Goal: Information Seeking & Learning: Find specific fact

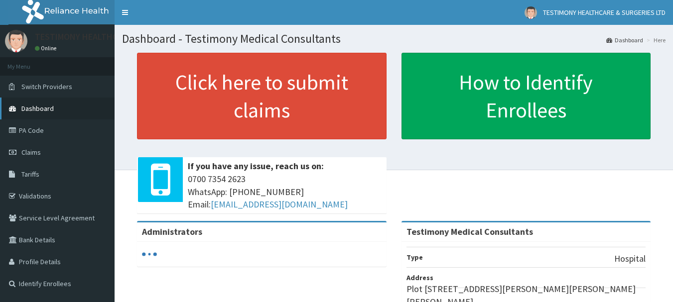
click at [92, 112] on link "Dashboard" at bounding box center [57, 109] width 115 height 22
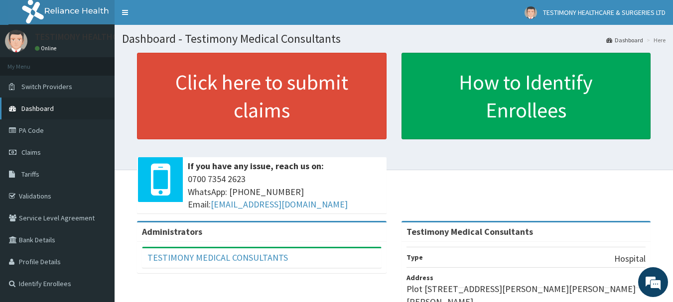
click at [88, 109] on link "Dashboard" at bounding box center [57, 109] width 115 height 22
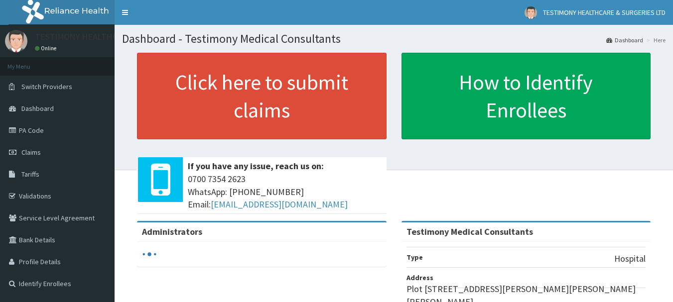
click at [74, 128] on link "PA Code" at bounding box center [57, 131] width 115 height 22
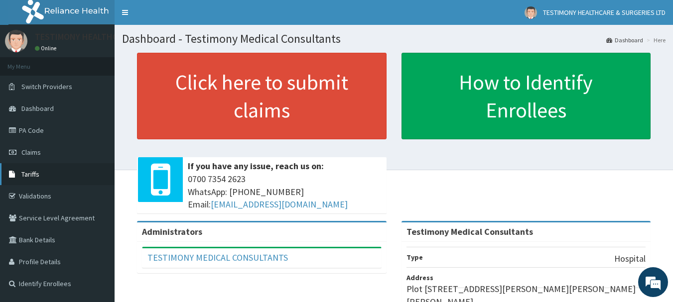
click at [75, 180] on link "Tariffs" at bounding box center [57, 174] width 115 height 22
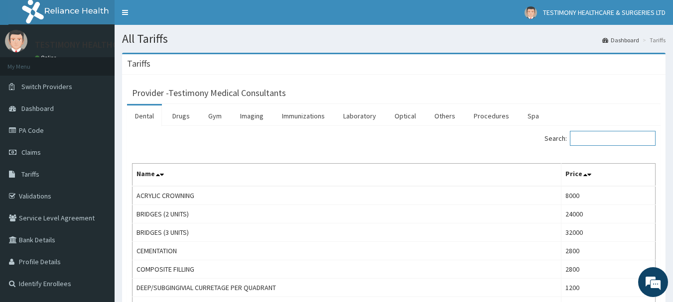
click at [594, 141] on input "Search:" at bounding box center [613, 138] width 86 height 15
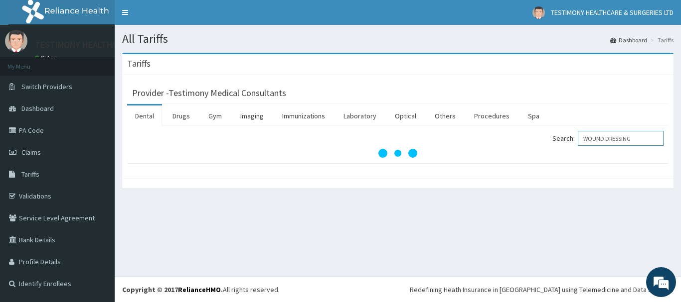
type input "WOUND DRESSING"
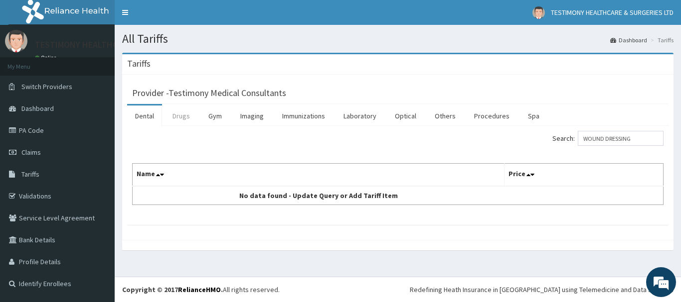
click at [180, 117] on link "Drugs" at bounding box center [180, 116] width 33 height 21
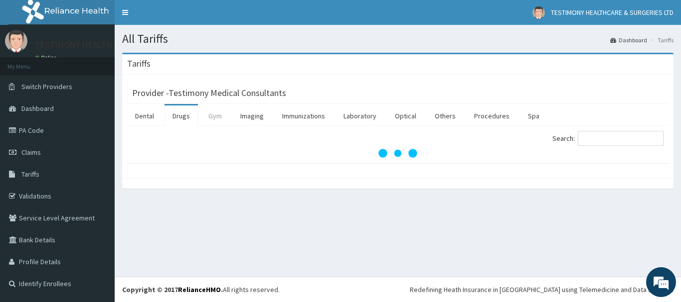
click at [214, 115] on link "Gym" at bounding box center [214, 116] width 29 height 21
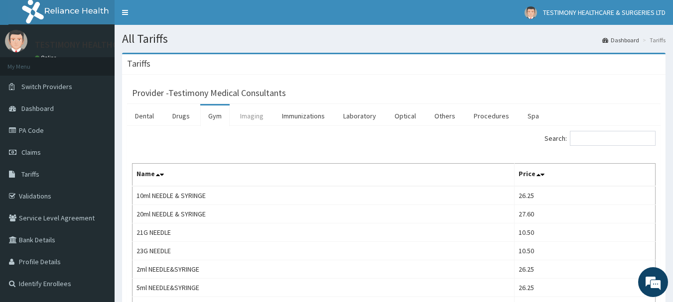
click at [248, 118] on link "Imaging" at bounding box center [251, 116] width 39 height 21
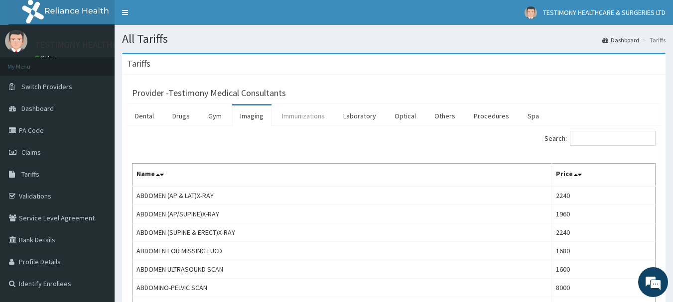
click at [300, 112] on link "Immunizations" at bounding box center [303, 116] width 59 height 21
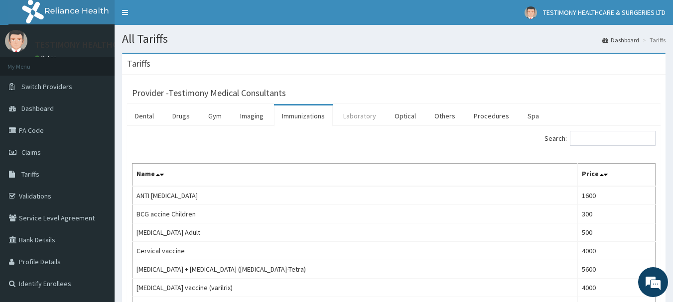
click at [356, 116] on link "Laboratory" at bounding box center [359, 116] width 49 height 21
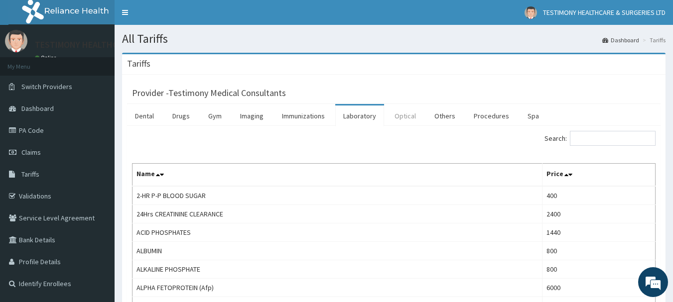
click at [406, 115] on link "Optical" at bounding box center [405, 116] width 37 height 21
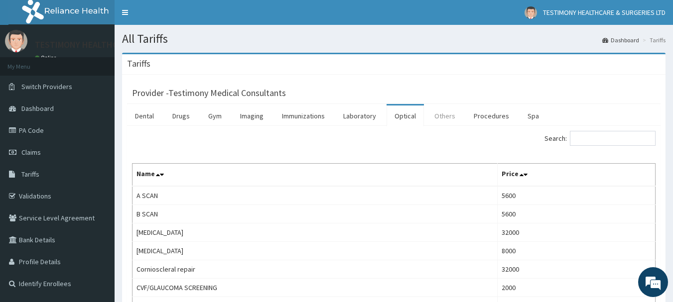
click at [439, 114] on link "Others" at bounding box center [445, 116] width 37 height 21
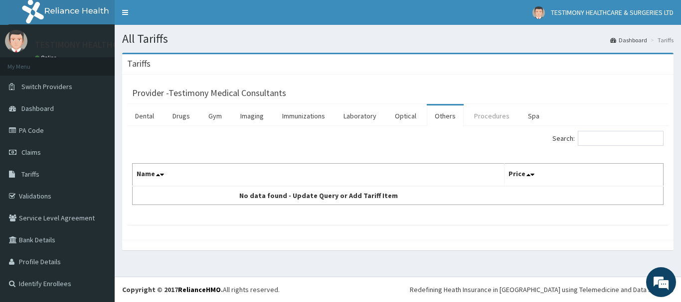
click at [482, 118] on link "Procedures" at bounding box center [491, 116] width 51 height 21
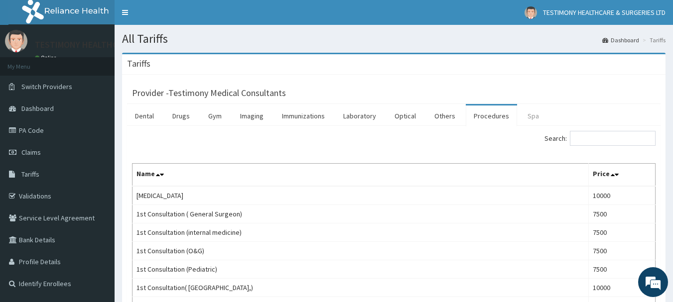
click at [522, 116] on link "Spa" at bounding box center [533, 116] width 27 height 21
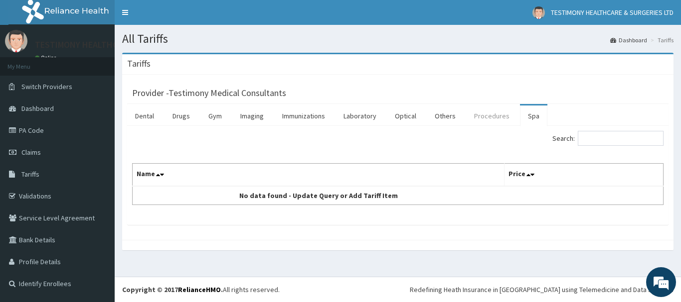
click at [485, 114] on link "Procedures" at bounding box center [491, 116] width 51 height 21
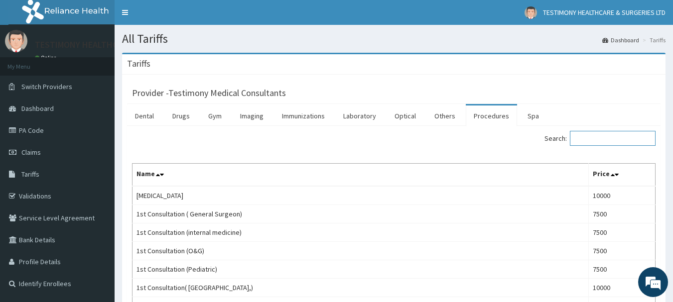
click at [588, 140] on input "Search:" at bounding box center [613, 138] width 86 height 15
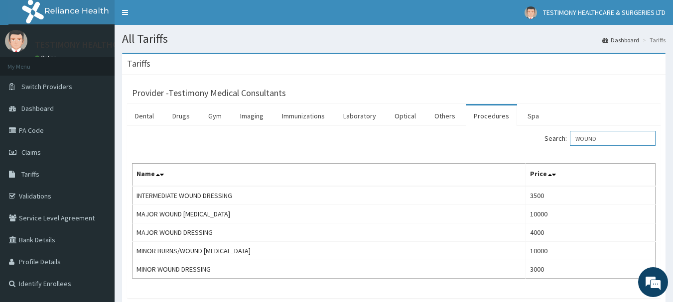
click at [612, 140] on input "WOUND" at bounding box center [613, 138] width 86 height 15
type input "W"
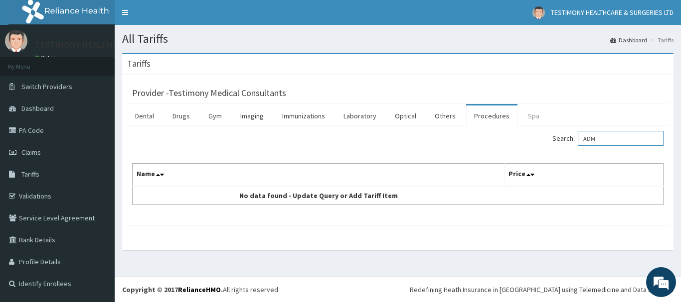
type input "ADM"
click at [526, 121] on link "Spa" at bounding box center [533, 116] width 27 height 21
click at [207, 116] on link "Gym" at bounding box center [214, 116] width 29 height 21
click at [260, 104] on li "Imaging" at bounding box center [251, 115] width 39 height 22
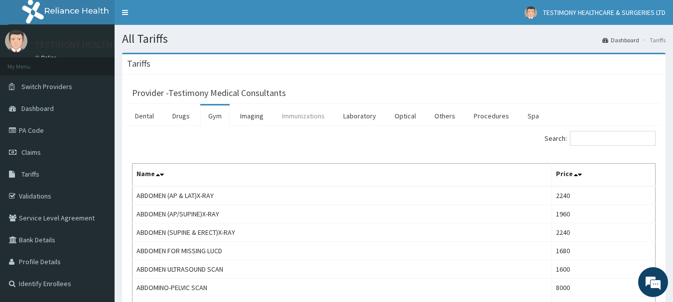
click at [291, 118] on link "Immunizations" at bounding box center [303, 116] width 59 height 21
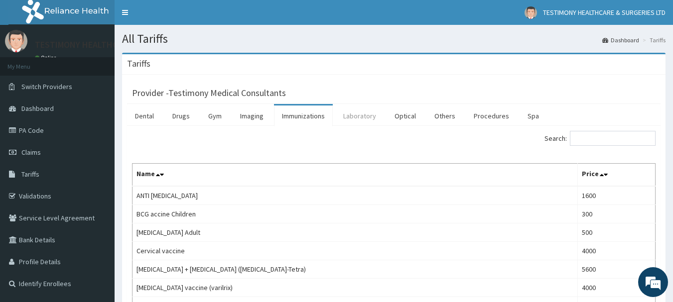
click at [357, 116] on link "Laboratory" at bounding box center [359, 116] width 49 height 21
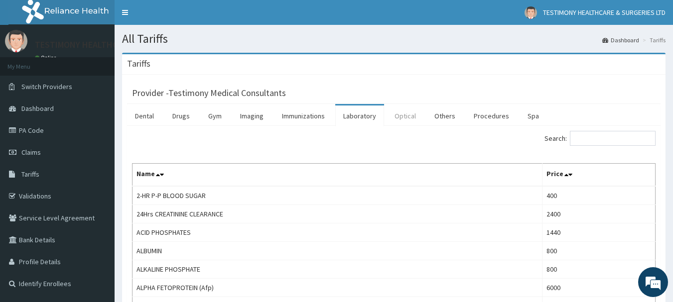
click at [393, 114] on link "Optical" at bounding box center [405, 116] width 37 height 21
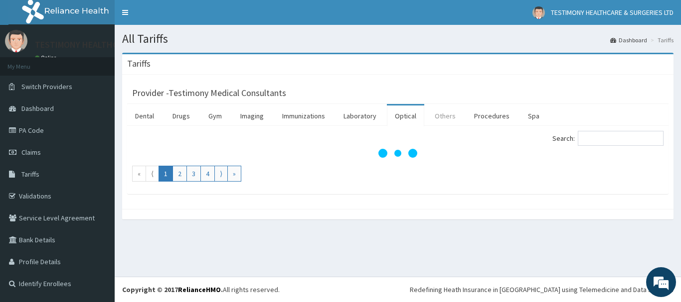
click at [436, 115] on link "Others" at bounding box center [445, 116] width 37 height 21
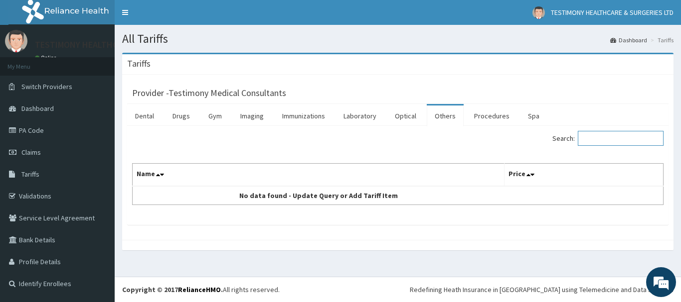
click at [595, 139] on input "Search:" at bounding box center [621, 138] width 86 height 15
type input "ADMI"
click at [501, 113] on link "Procedures" at bounding box center [491, 116] width 51 height 21
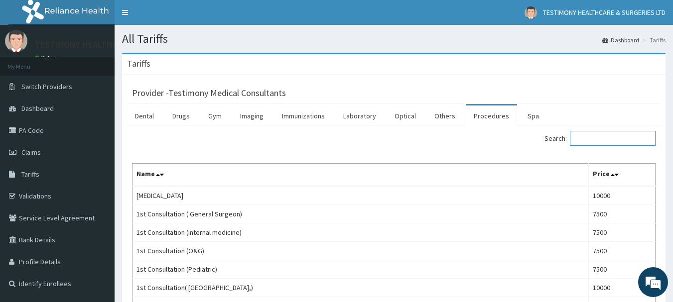
click at [593, 140] on input "Search:" at bounding box center [613, 138] width 86 height 15
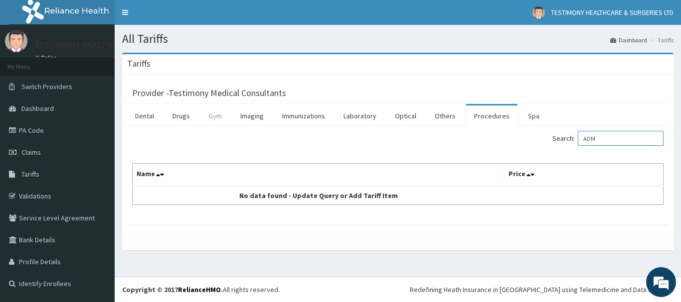
type input "ADM"
click at [211, 116] on link "Gym" at bounding box center [214, 116] width 29 height 21
click at [257, 117] on link "Imaging" at bounding box center [251, 116] width 39 height 21
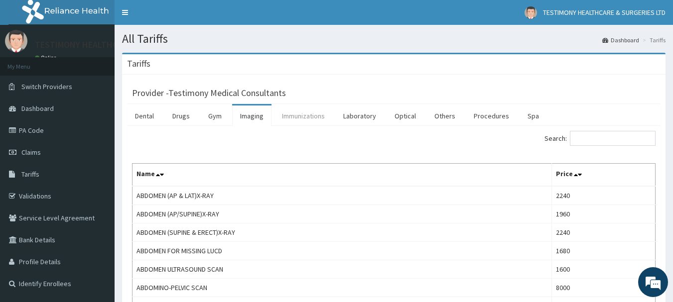
click at [294, 116] on link "Immunizations" at bounding box center [303, 116] width 59 height 21
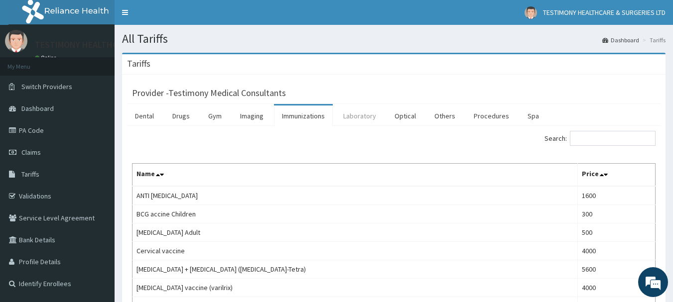
click at [351, 112] on link "Laboratory" at bounding box center [359, 116] width 49 height 21
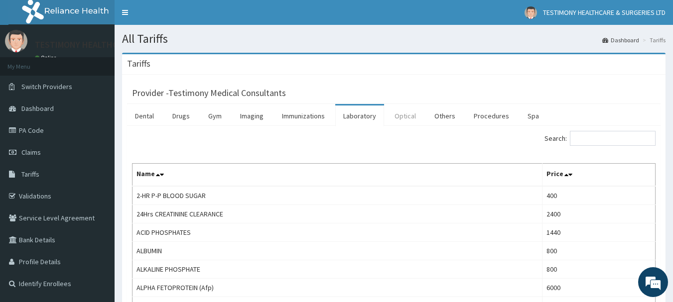
click at [408, 115] on link "Optical" at bounding box center [405, 116] width 37 height 21
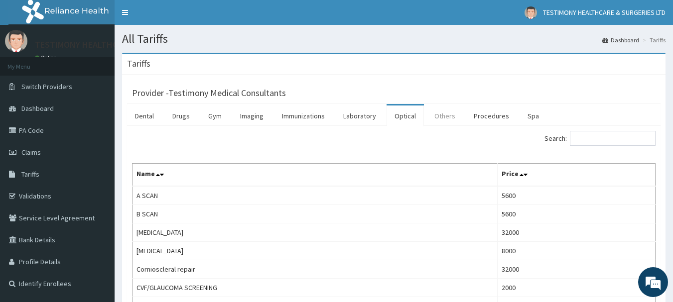
click at [442, 118] on link "Others" at bounding box center [445, 116] width 37 height 21
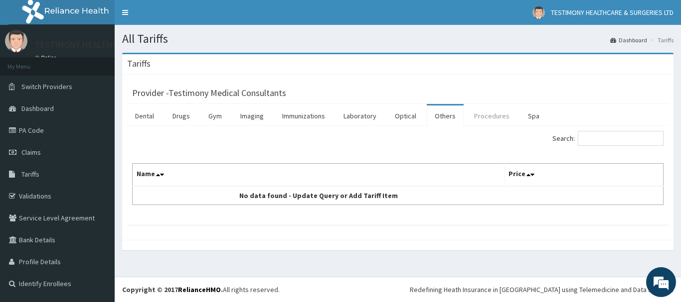
click at [485, 115] on link "Procedures" at bounding box center [491, 116] width 51 height 21
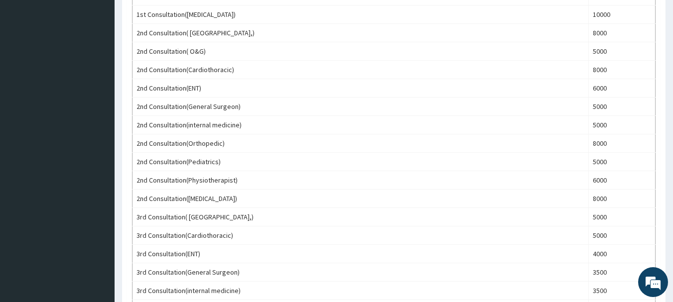
scroll to position [426, 0]
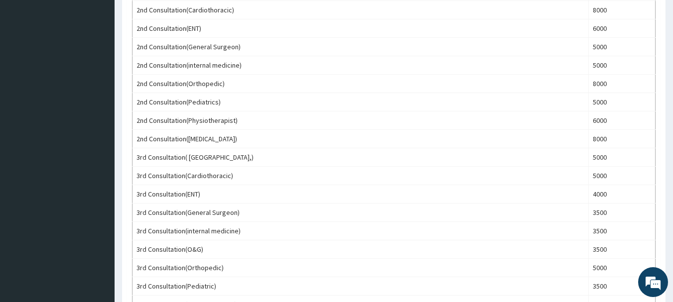
drag, startPoint x: 673, startPoint y: 155, endPoint x: 674, endPoint y: 170, distance: 14.5
click at [673, 170] on html "R EL Toggle navigation TESTIMONY HEALTHCARE & SURGERIES LTD TESTIMONY HEALTHCAR…" at bounding box center [336, 184] width 673 height 1220
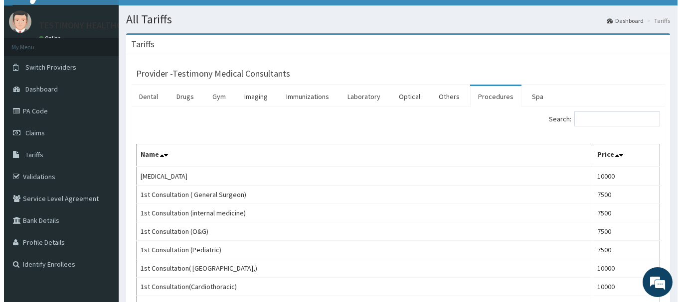
scroll to position [0, 0]
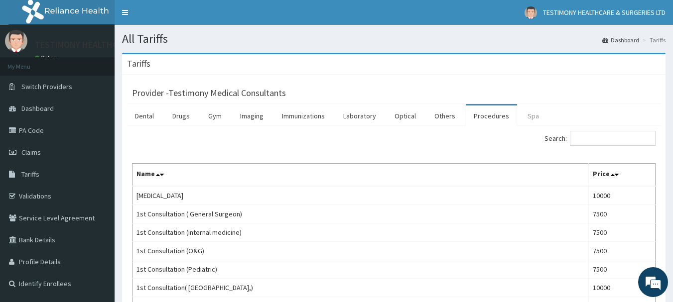
click at [529, 118] on link "Spa" at bounding box center [533, 116] width 27 height 21
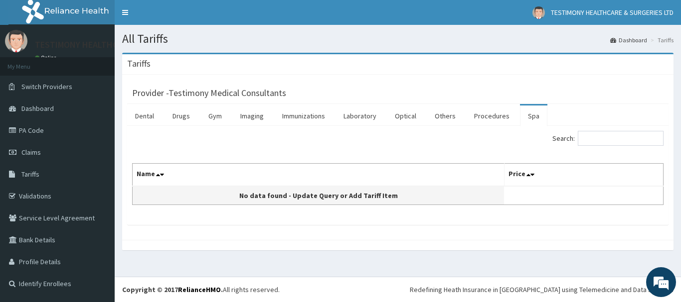
click at [334, 202] on td "No data found - Update Query or Add Tariff Item" at bounding box center [319, 195] width 372 height 19
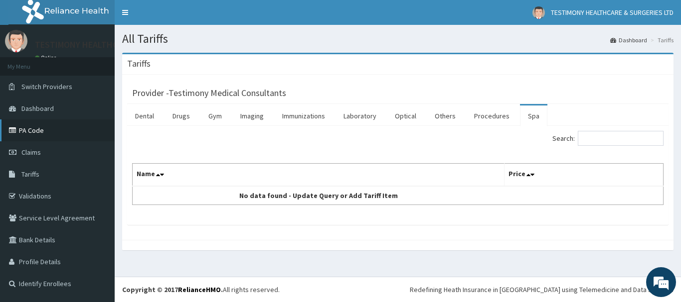
click at [61, 132] on link "PA Code" at bounding box center [57, 131] width 115 height 22
